Goal: Information Seeking & Learning: Learn about a topic

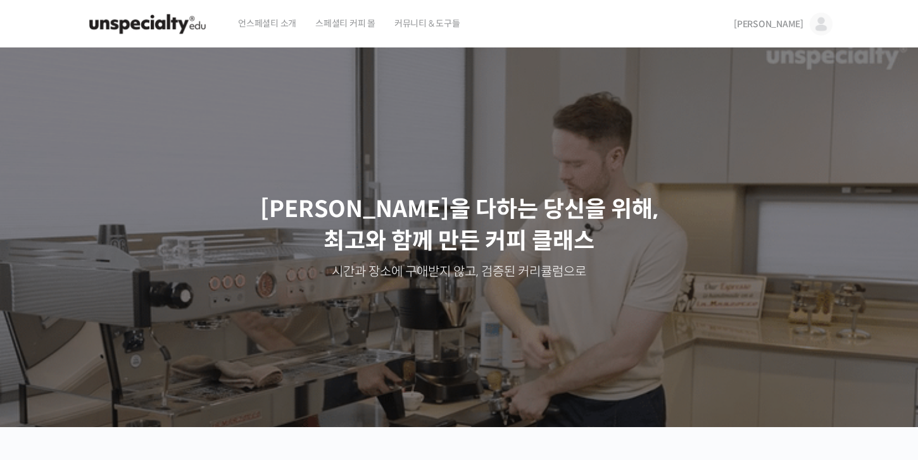
click at [799, 22] on span "[PERSON_NAME]" at bounding box center [769, 23] width 70 height 11
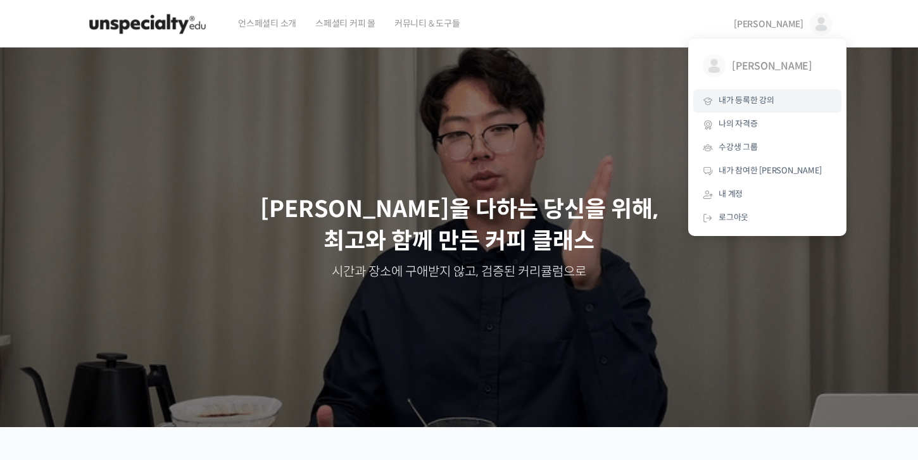
click at [770, 104] on span "내가 등록한 강의" at bounding box center [746, 100] width 56 height 11
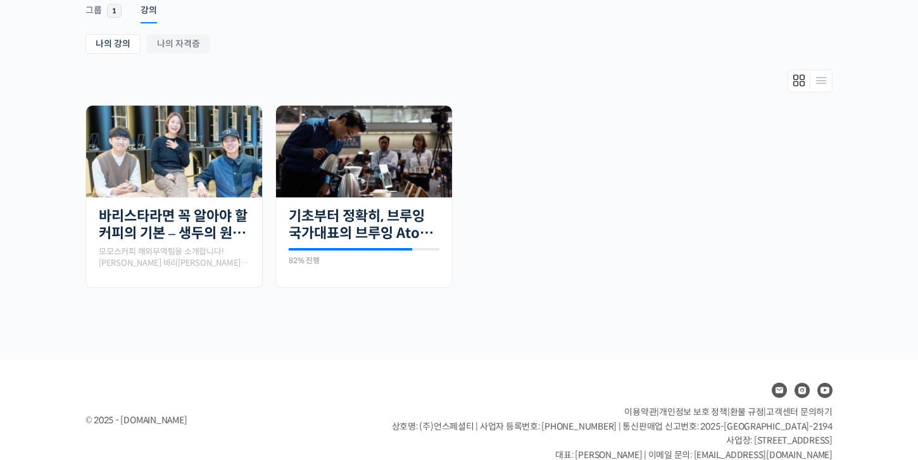
scroll to position [234, 0]
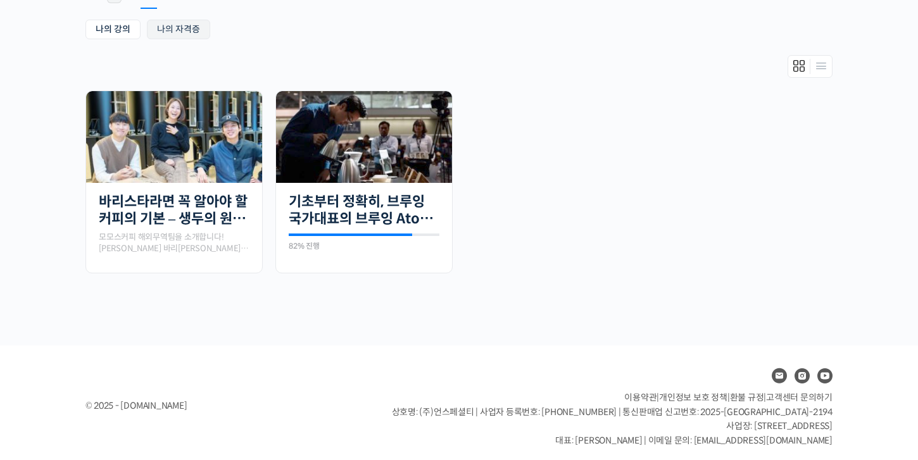
click at [198, 34] on link "나의 자격증" at bounding box center [178, 30] width 63 height 20
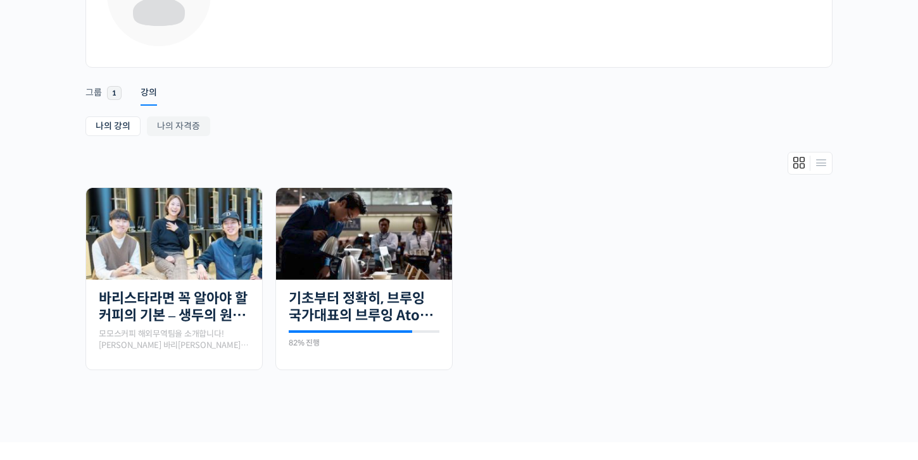
scroll to position [130, 0]
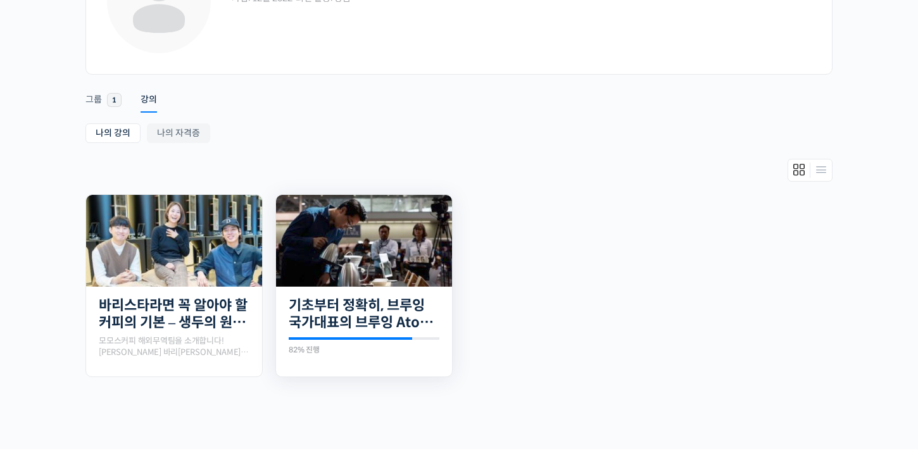
click at [412, 267] on img at bounding box center [364, 241] width 176 height 92
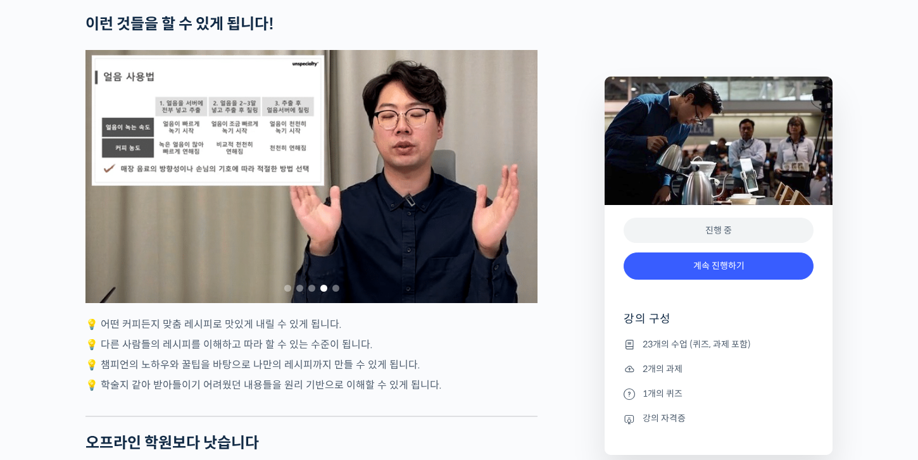
scroll to position [3581, 0]
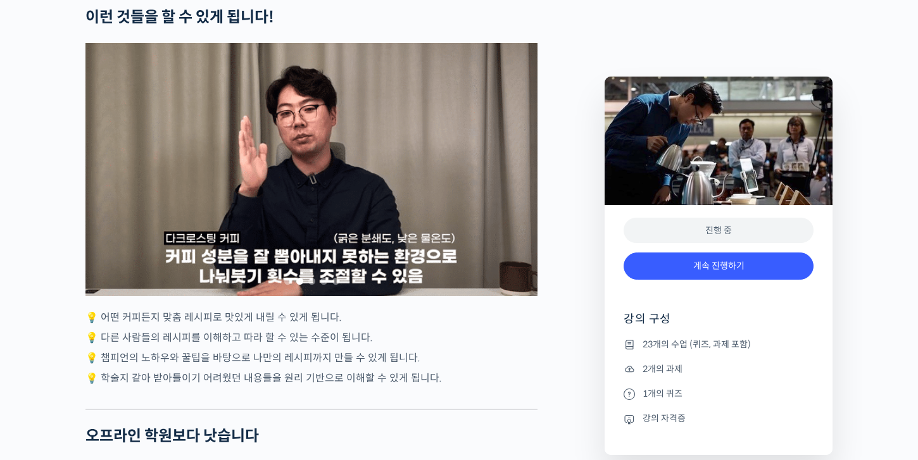
click at [384, 208] on div "2 / 5" at bounding box center [311, 169] width 452 height 253
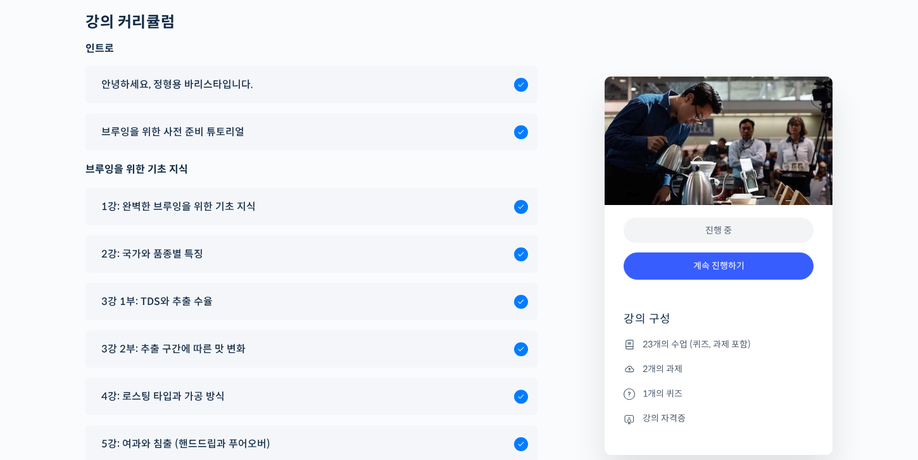
scroll to position [6940, 0]
